Goal: Check status: Check status

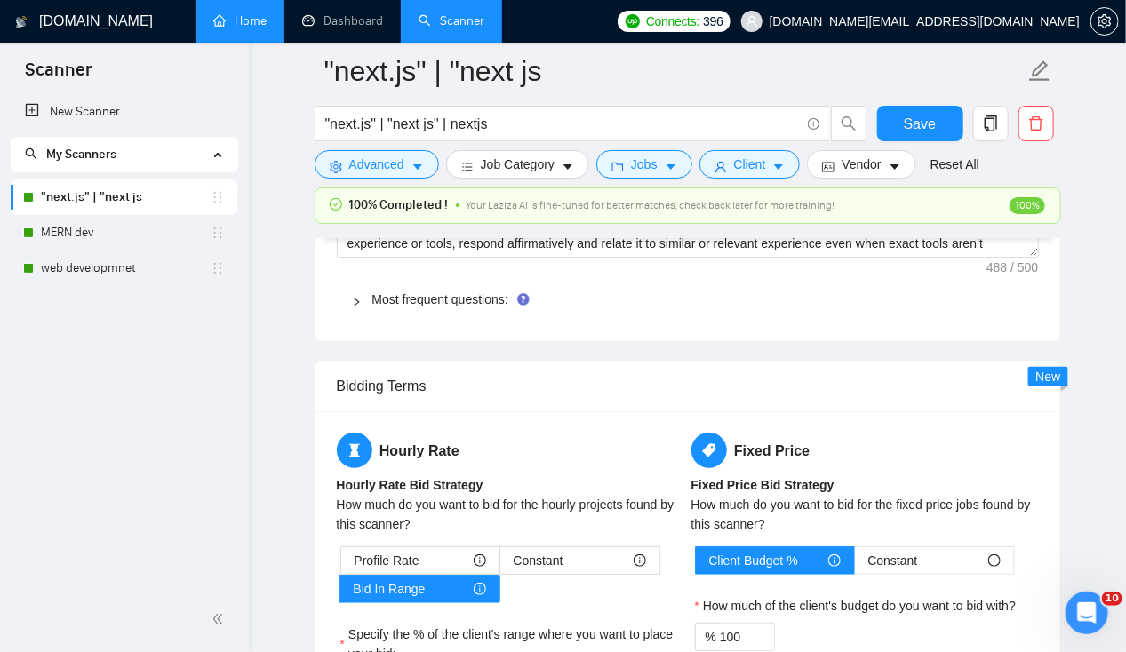
scroll to position [98, 0]
click at [239, 13] on link "Home" at bounding box center [239, 20] width 53 height 15
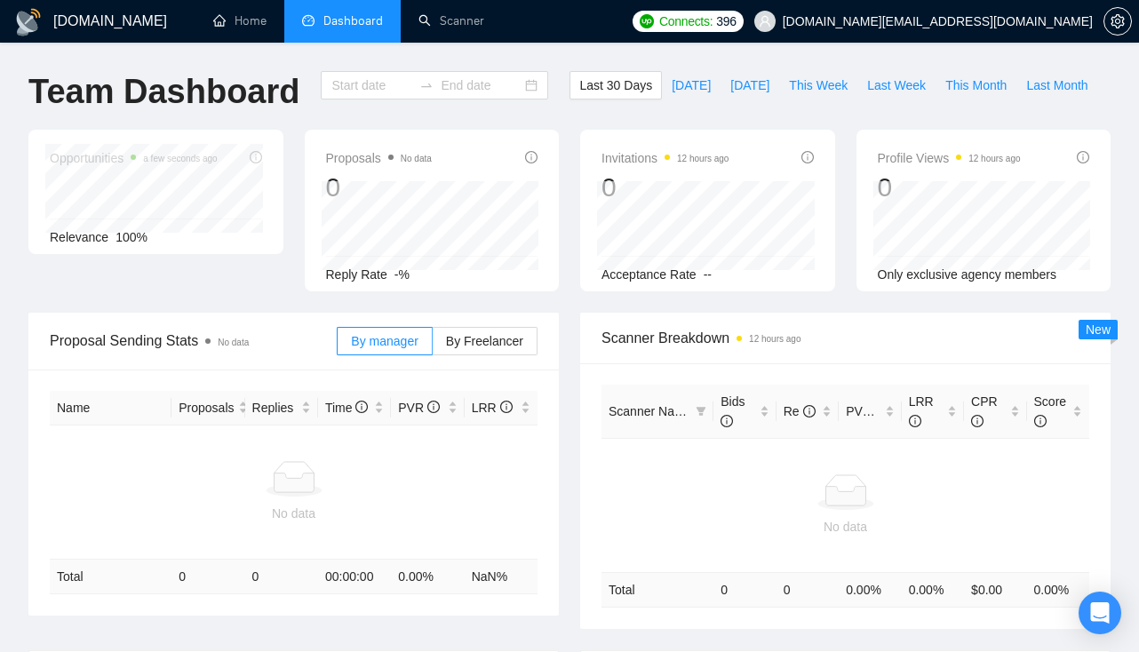
type input "[DATE]"
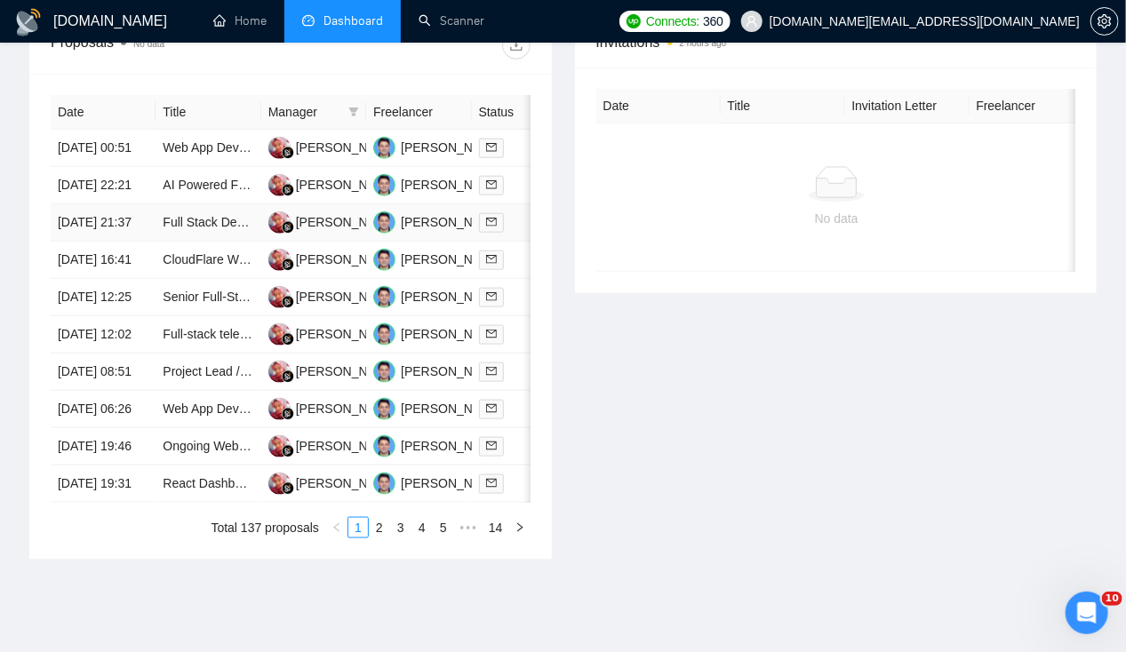
click at [107, 238] on td "20 Aug, 2025 21:37" at bounding box center [103, 222] width 105 height 37
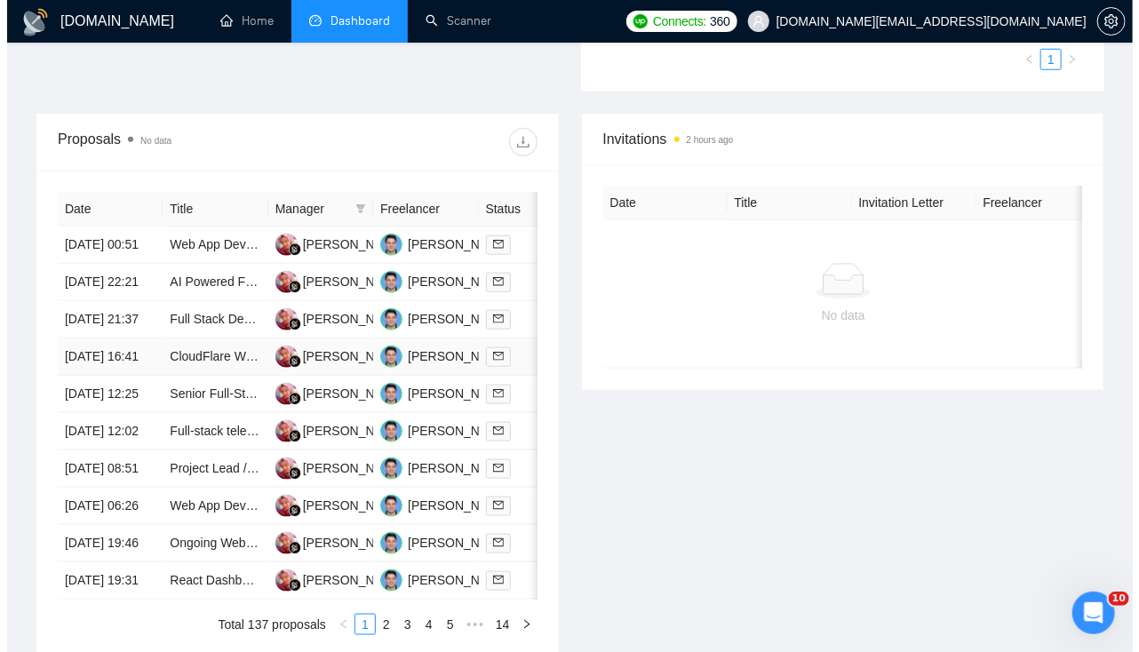
scroll to position [585, 0]
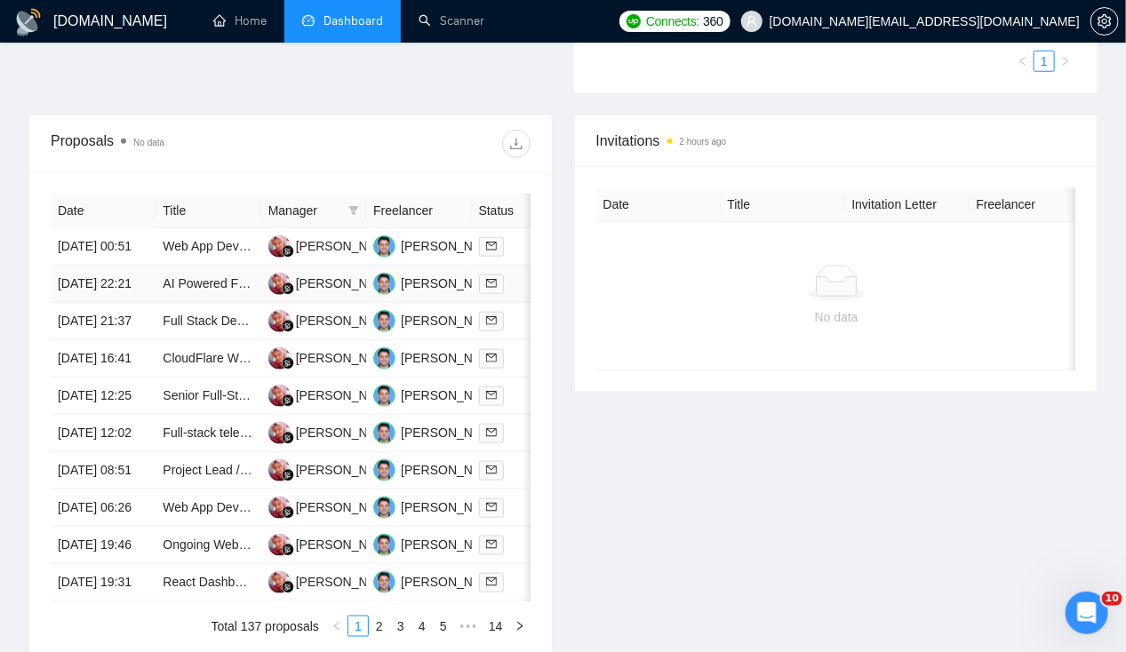
click at [114, 285] on td "20 Aug, 2025 22:21" at bounding box center [103, 284] width 105 height 37
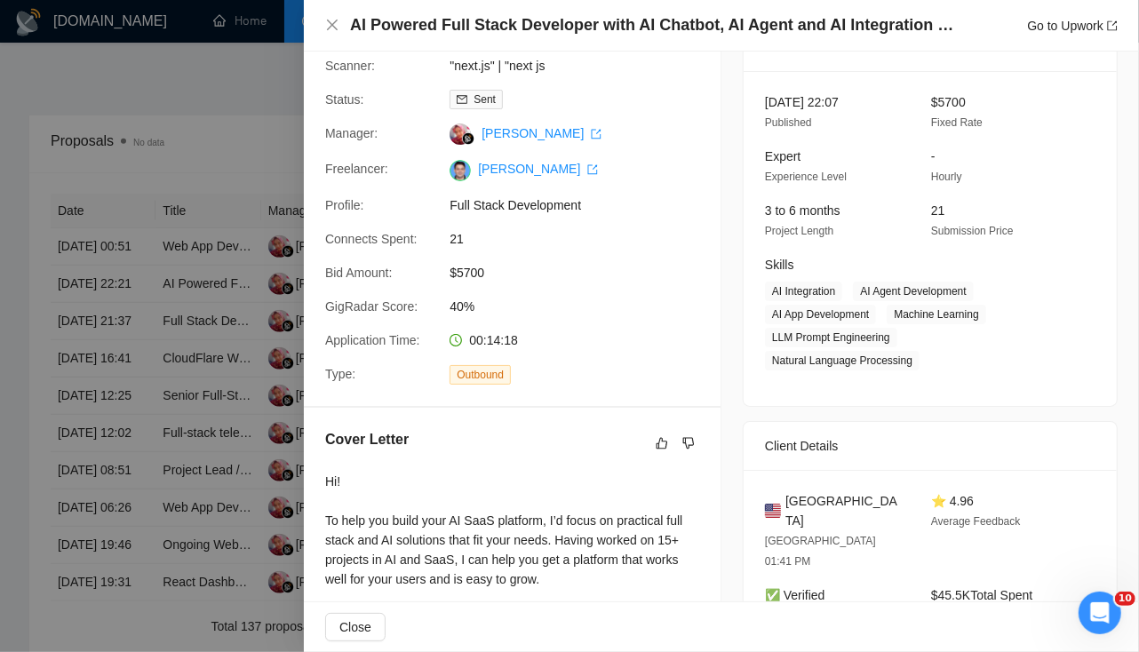
scroll to position [0, 0]
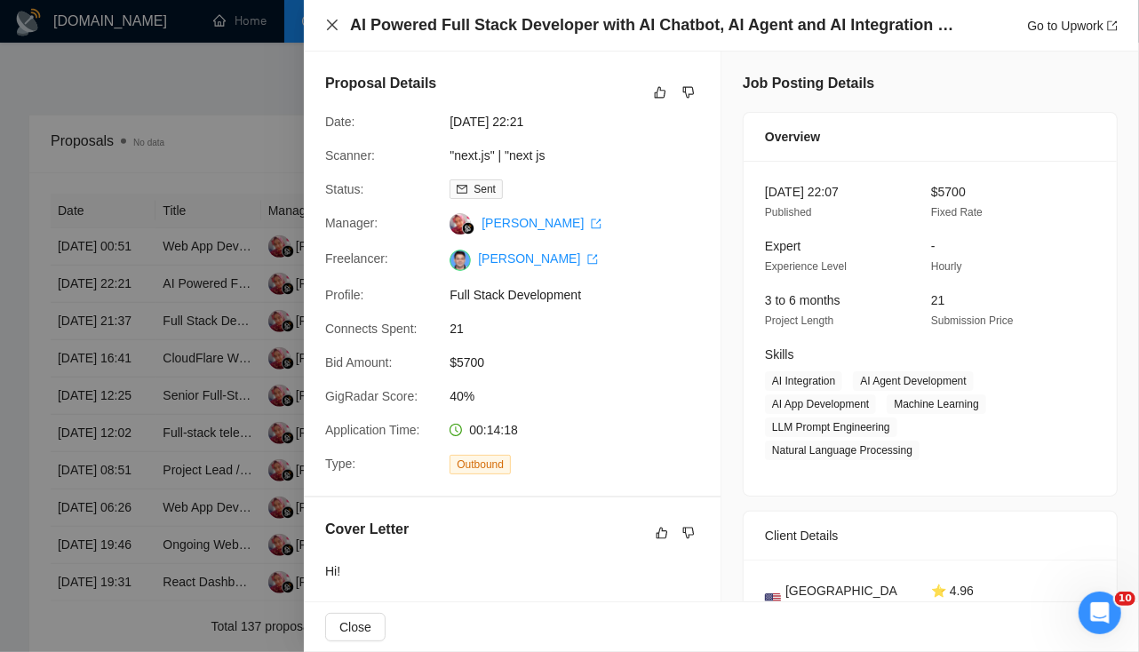
click at [329, 28] on icon "close" at bounding box center [332, 25] width 11 height 11
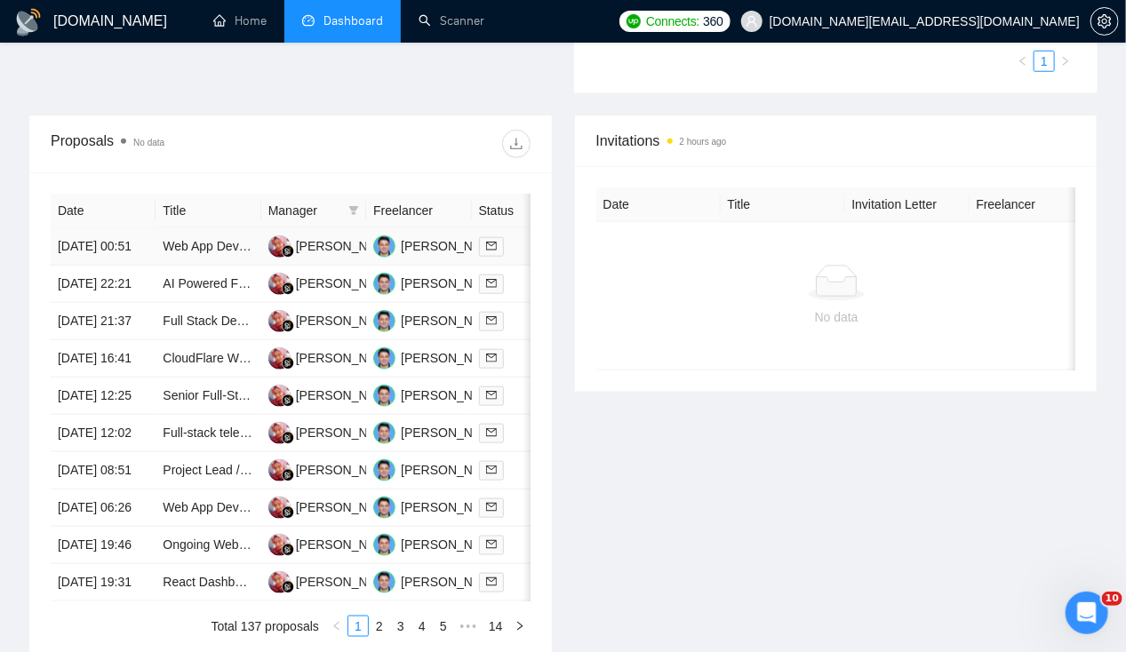
click at [115, 228] on td "[DATE] 00:51" at bounding box center [103, 246] width 105 height 37
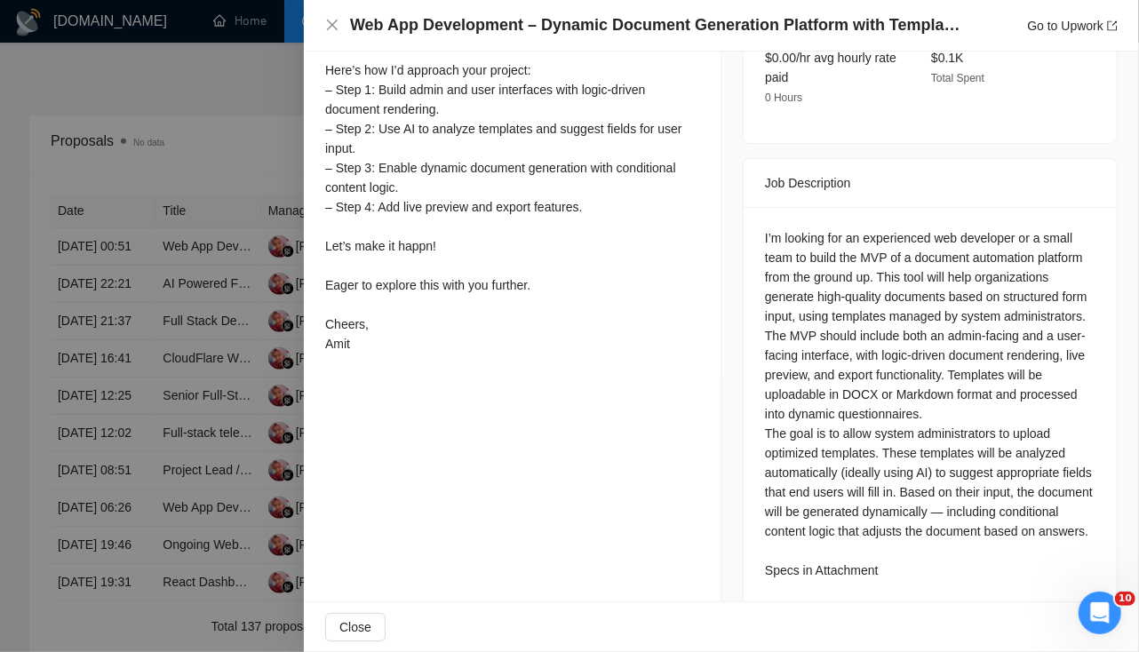
scroll to position [640, 0]
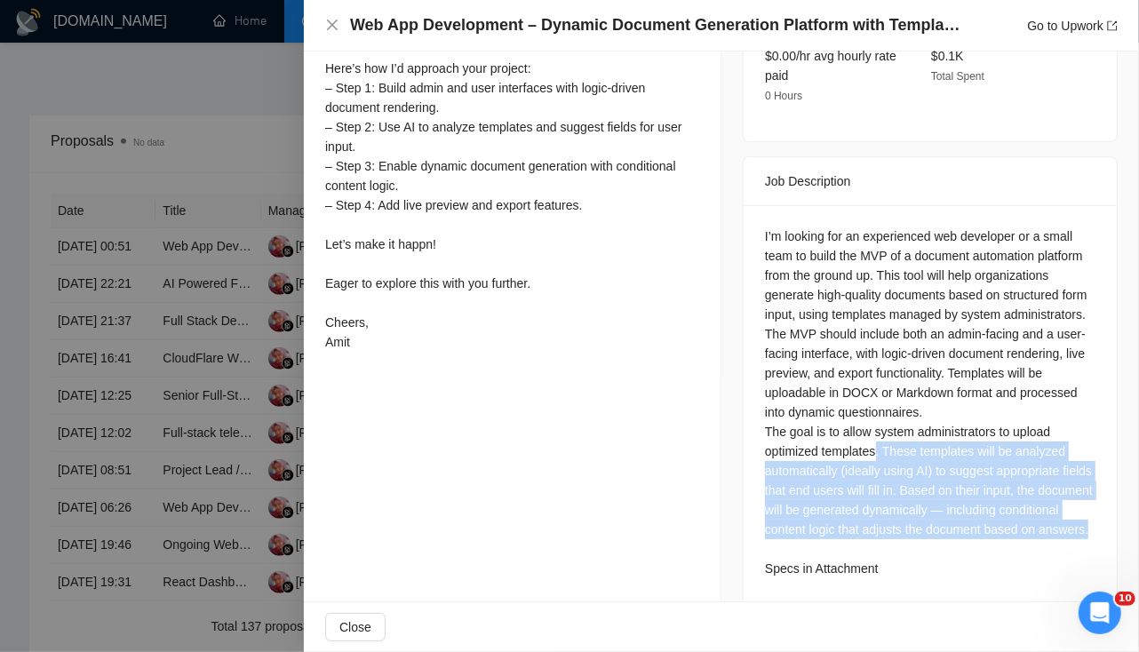
drag, startPoint x: 869, startPoint y: 444, endPoint x: 1050, endPoint y: 550, distance: 209.8
click at [1050, 550] on div "I’m looking for an experienced web developer or a small team to build the MVP o…" at bounding box center [930, 403] width 330 height 352
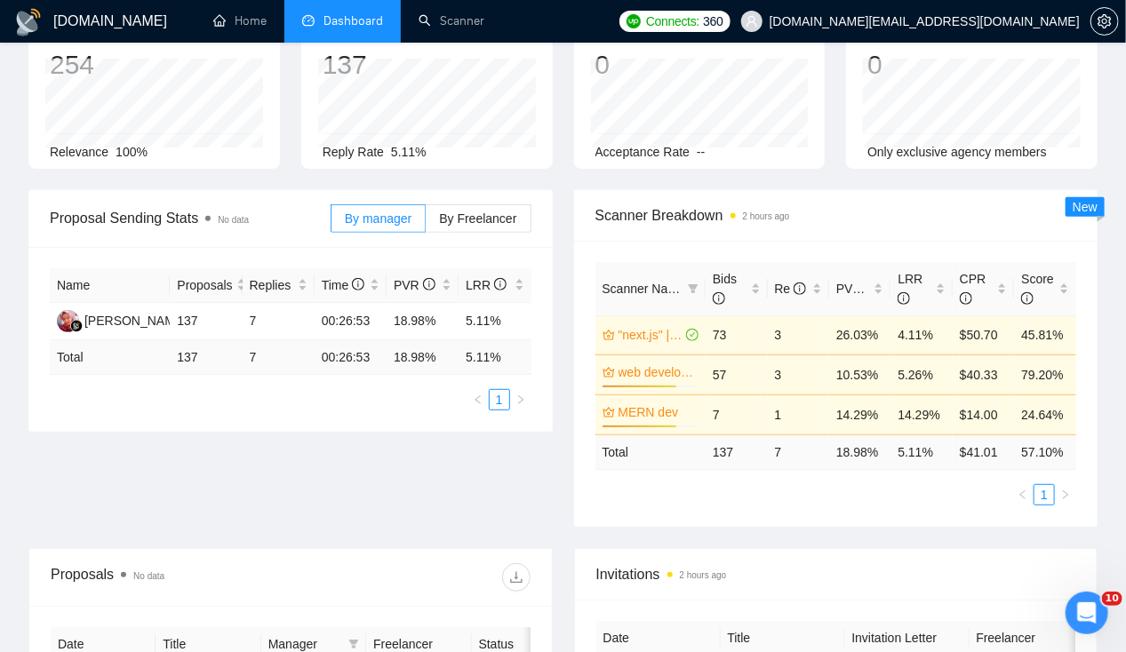
scroll to position [0, 0]
